Goal: Task Accomplishment & Management: Complete application form

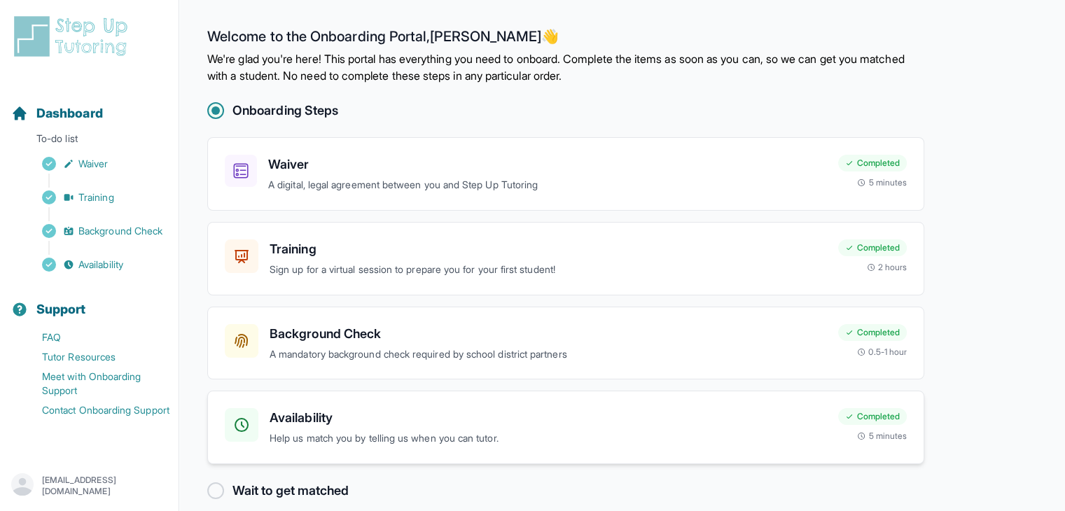
click at [412, 412] on h3 "Availability" at bounding box center [548, 418] width 557 height 20
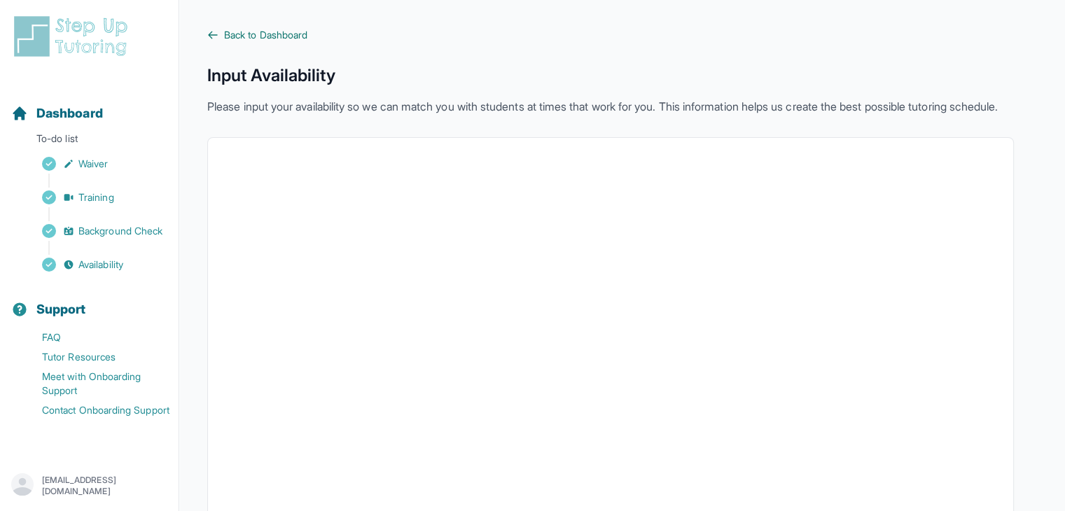
click at [255, 38] on span "Back to Dashboard" at bounding box center [265, 35] width 83 height 14
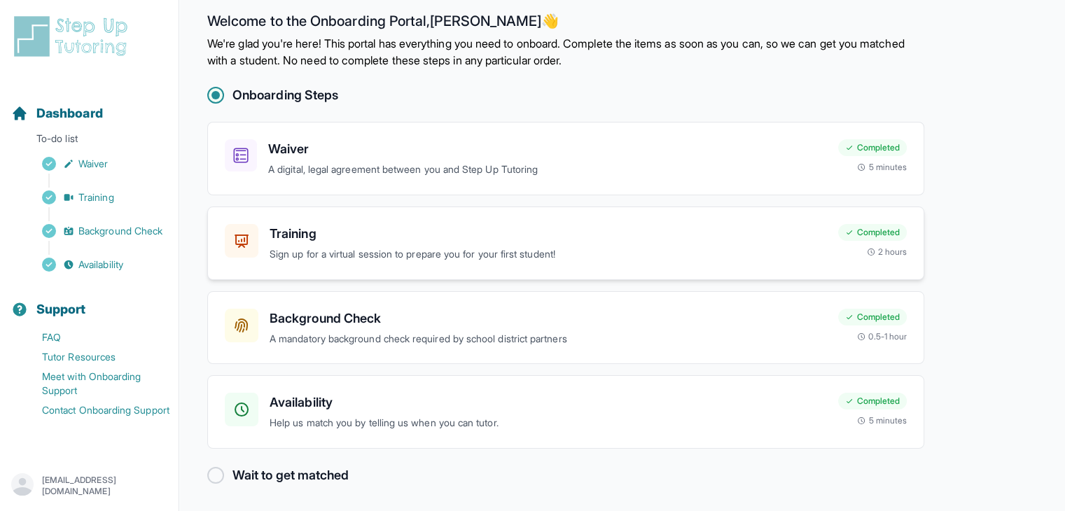
scroll to position [17, 0]
